Goal: Find specific page/section: Find specific page/section

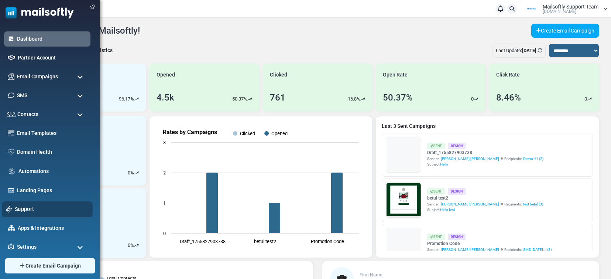
click at [27, 209] on link "Support" at bounding box center [52, 209] width 74 height 8
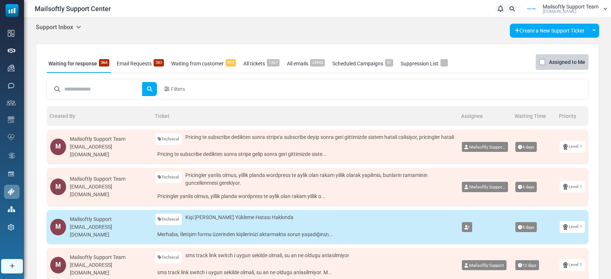
click at [81, 27] on icon at bounding box center [78, 27] width 5 height 6
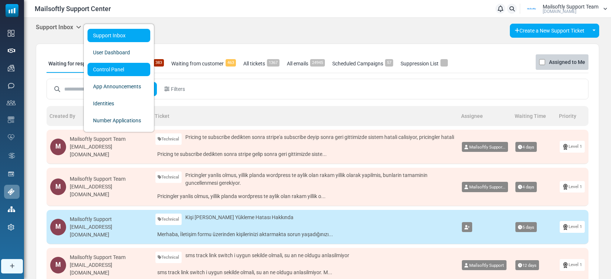
click at [100, 67] on link "Control Panel" at bounding box center [119, 69] width 63 height 13
